Goal: Obtain resource: Obtain resource

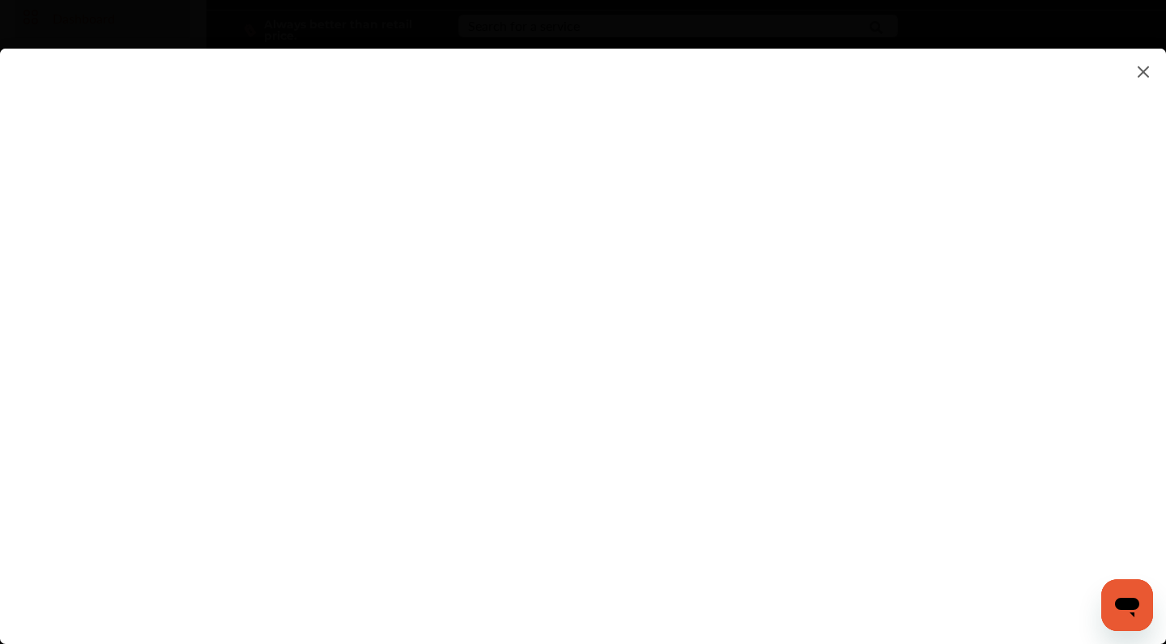
scroll to position [105, 0]
click at [916, 276] on flutter-view at bounding box center [583, 330] width 1166 height 563
click at [1014, 278] on flutter-view at bounding box center [583, 330] width 1166 height 563
click at [774, 219] on flutter-view at bounding box center [583, 330] width 1166 height 563
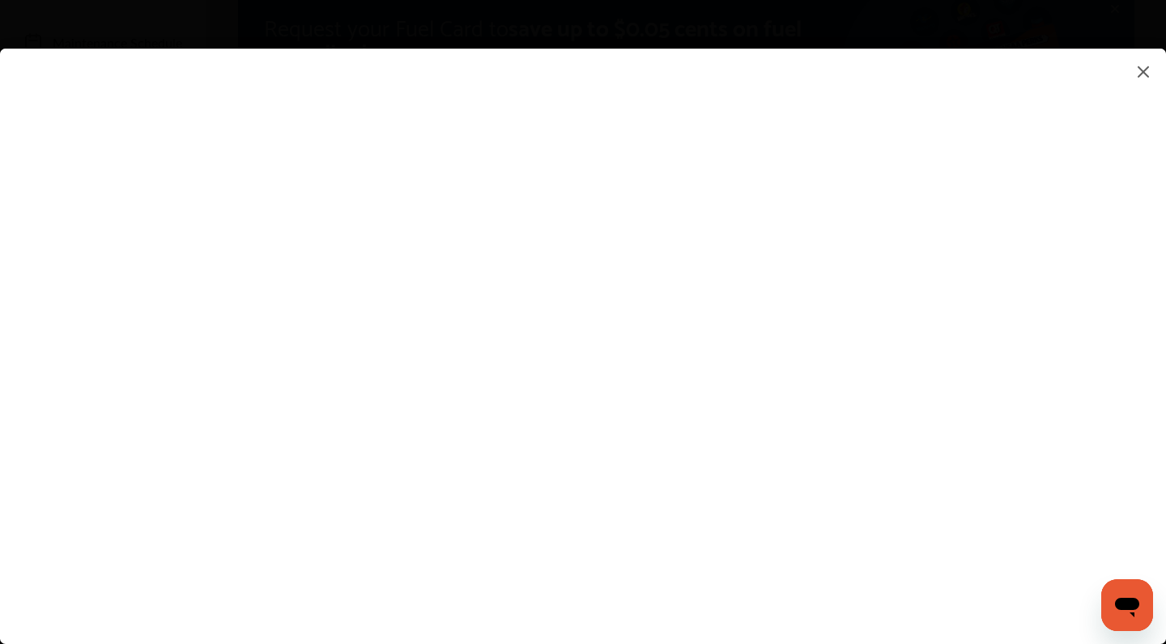
click at [367, 459] on flutter-view at bounding box center [583, 330] width 1166 height 563
click at [810, 503] on flutter-view at bounding box center [583, 330] width 1166 height 563
click at [318, 91] on flutter-view at bounding box center [583, 330] width 1166 height 563
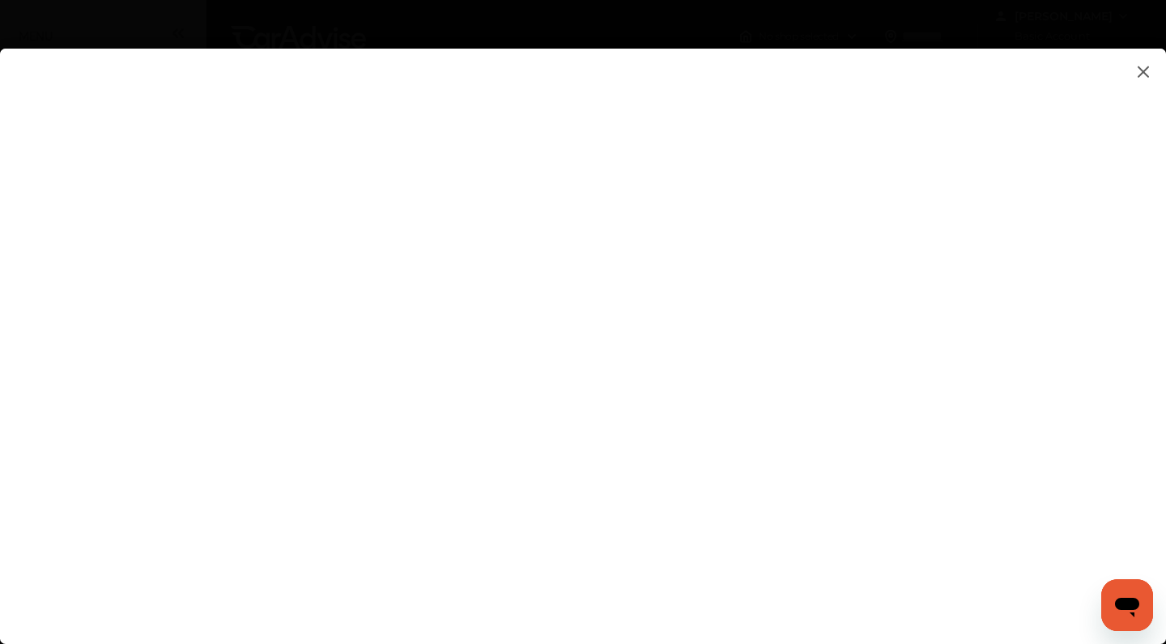
click at [1151, 74] on img at bounding box center [1142, 72] width 19 height 20
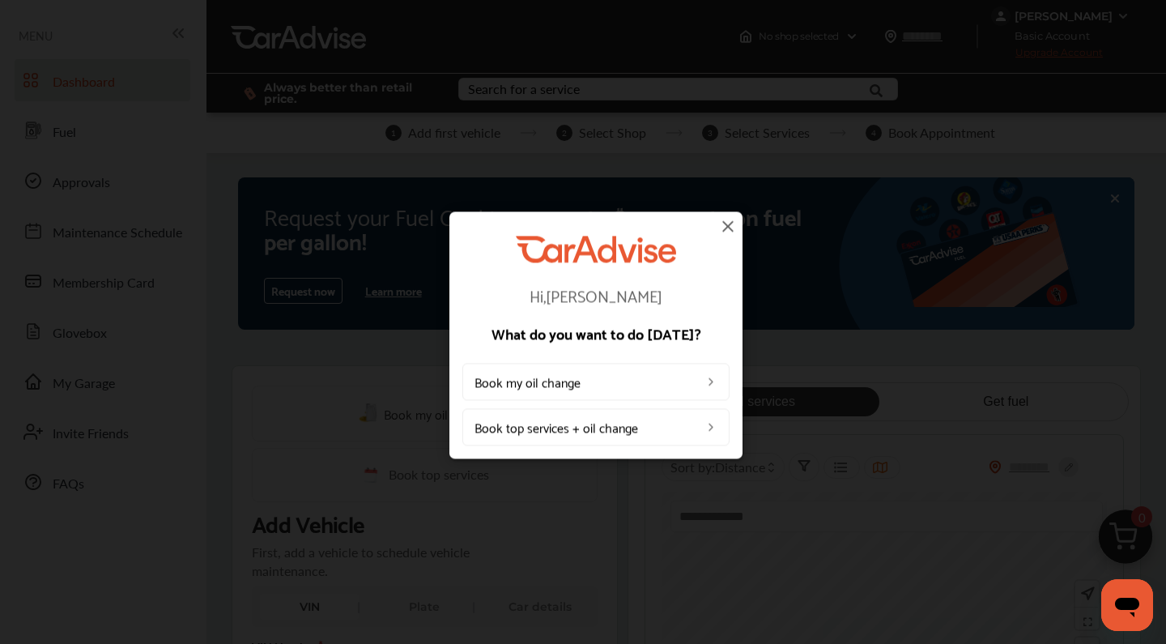
click at [728, 221] on img at bounding box center [727, 225] width 19 height 19
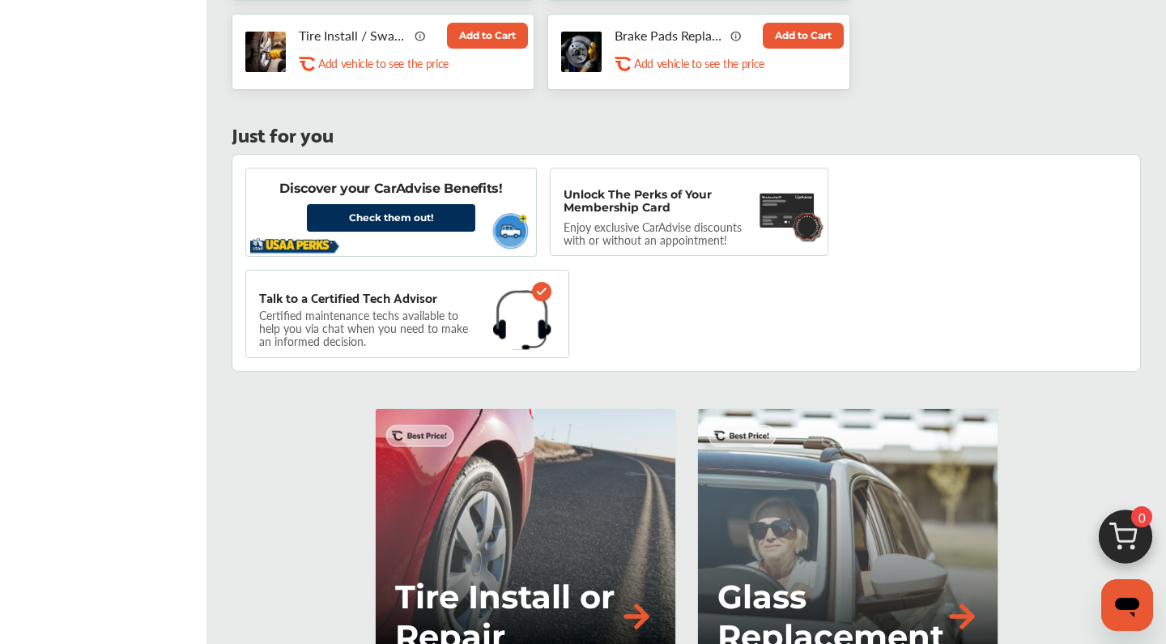
scroll to position [977, 0]
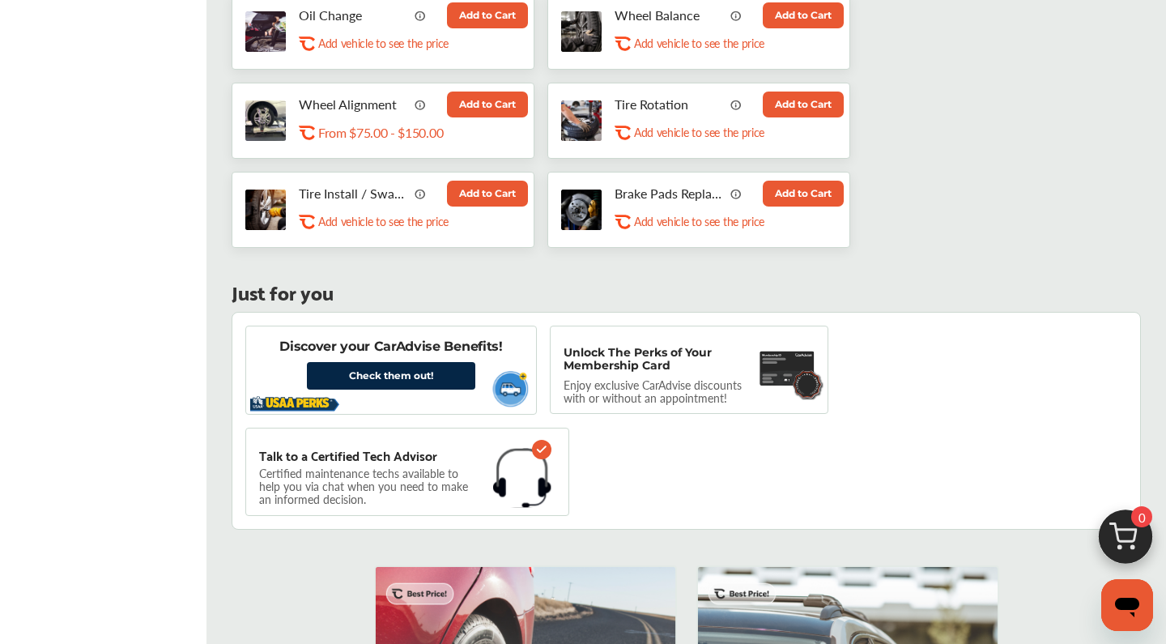
click at [419, 372] on link "Check them out!" at bounding box center [391, 376] width 168 height 28
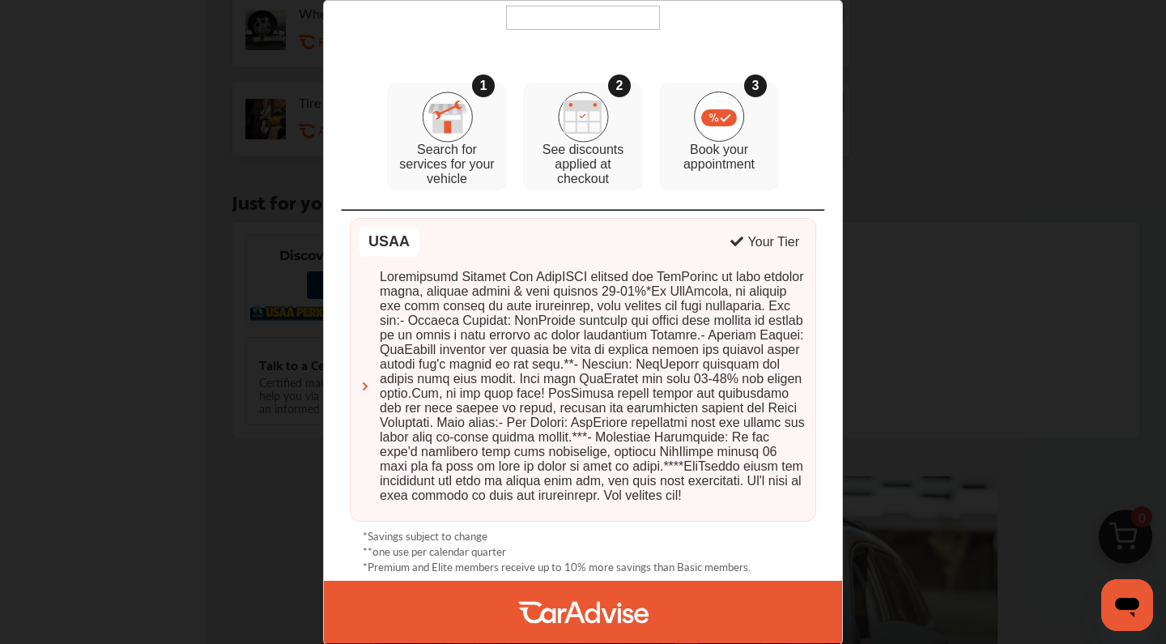
scroll to position [1103, 0]
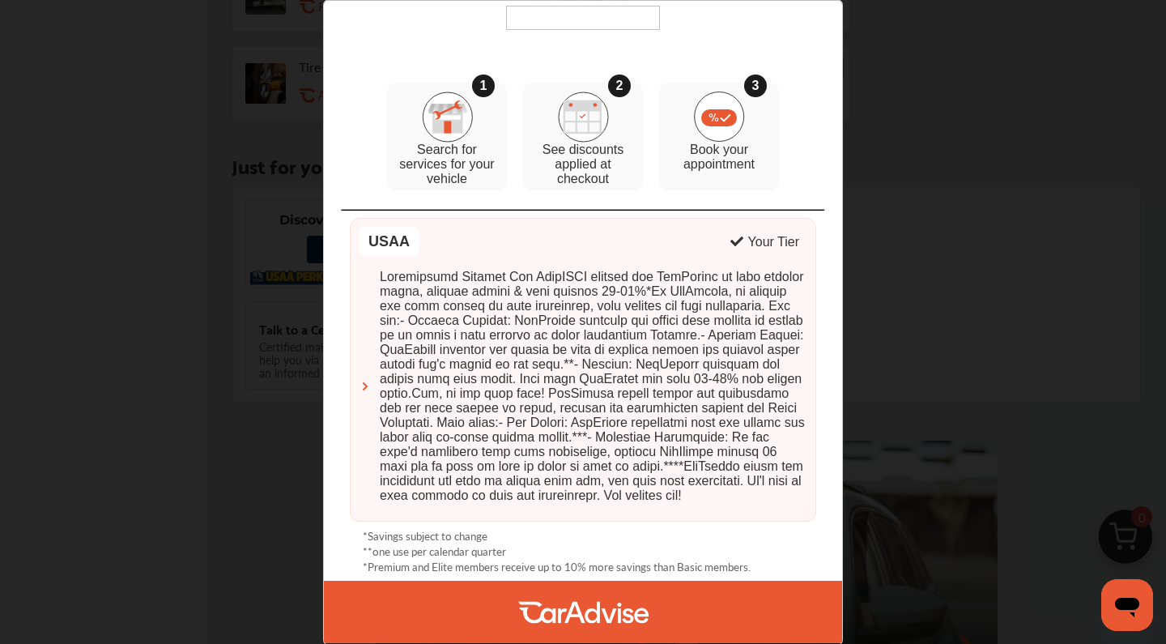
click at [886, 202] on div "Membership Benefits 1 Search for services for your vehicle 2 See discounts appl…" at bounding box center [583, 322] width 1166 height 644
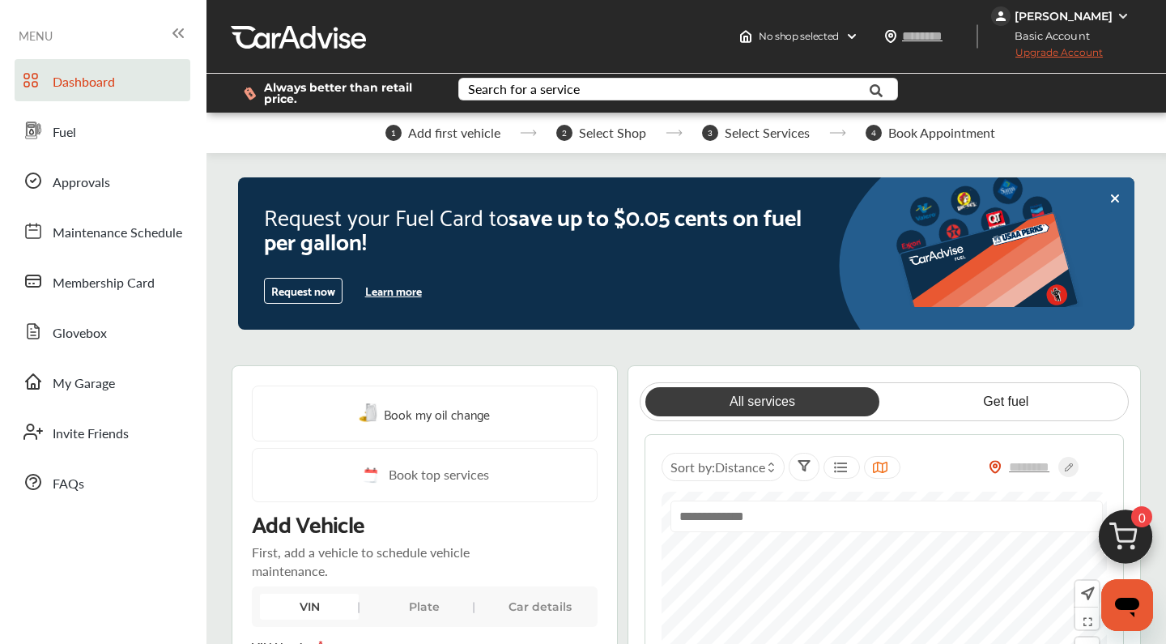
scroll to position [0, 0]
